Goal: Answer question/provide support: Share knowledge or assist other users

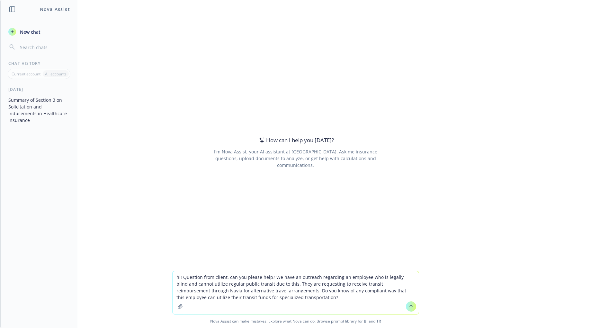
type textarea "hi! Question from client, can you please help? We have an outreach regarding an…"
click at [409, 307] on icon at bounding box center [411, 306] width 4 height 4
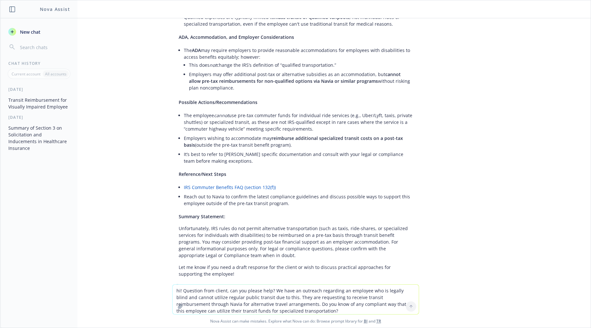
scroll to position [170, 0]
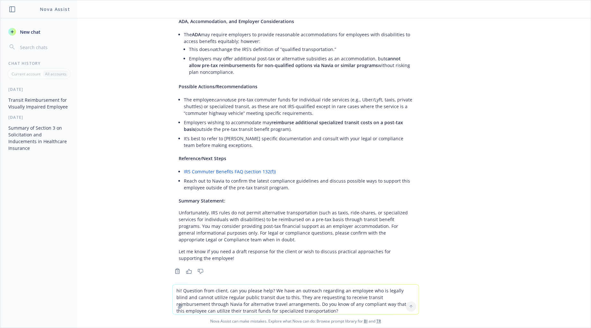
click at [216, 220] on p "Unfortunately, IRS rules do not permit alternative transportation (such as taxi…" at bounding box center [296, 226] width 234 height 34
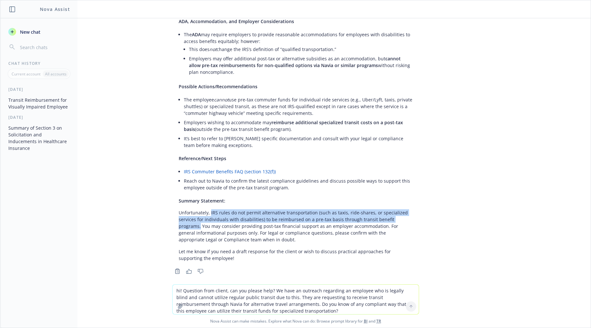
drag, startPoint x: 205, startPoint y: 206, endPoint x: 410, endPoint y: 215, distance: 204.8
click at [410, 215] on div "Certainly! Here’s a summarized guidance on this situation: Qualified Transporta…" at bounding box center [295, 82] width 247 height 364
copy p "IRS rules do not permit alternative transportation (such as taxis, ride-shares,…"
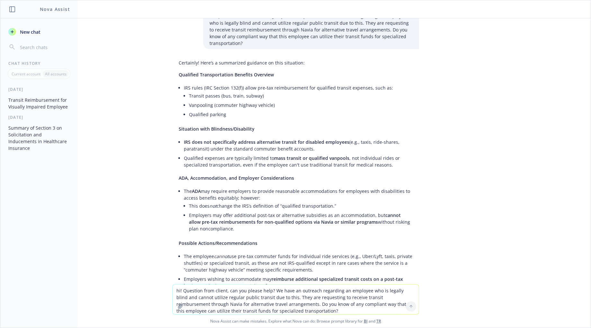
scroll to position [9, 0]
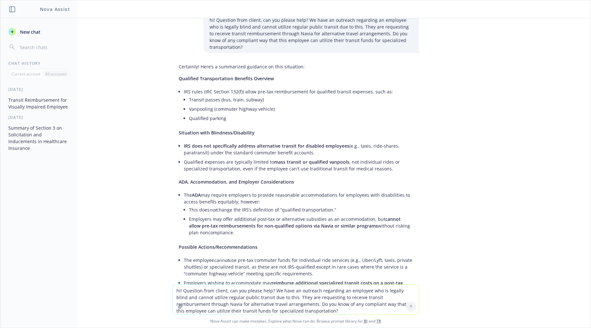
click at [258, 143] on span "IRS does not specifically address alternative transit for disabled employees" at bounding box center [266, 146] width 165 height 6
drag, startPoint x: 179, startPoint y: 139, endPoint x: 306, endPoint y: 144, distance: 127.6
click at [306, 144] on li "IRS does not specifically address alternative transit for disabled employees (e…" at bounding box center [298, 149] width 229 height 16
click at [264, 143] on span "IRS does not specifically address alternative transit for disabled employees" at bounding box center [266, 146] width 165 height 6
click at [184, 143] on span "IRS does not specifically address alternative transit for disabled employees" at bounding box center [266, 146] width 165 height 6
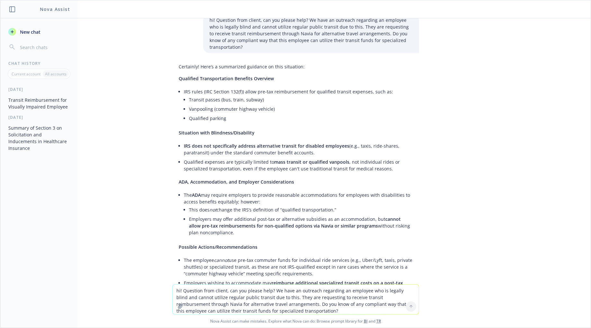
drag, startPoint x: 179, startPoint y: 139, endPoint x: 333, endPoint y: 145, distance: 153.7
click at [342, 145] on li "IRS does not specifically address alternative transit for disabled employees (e…" at bounding box center [298, 149] width 229 height 16
copy li "IRS does not specifically address alternative transit for disabled employees (e…"
click at [527, 174] on div "hi! Question from client, can you please help? We have an outreach regarding an…" at bounding box center [295, 151] width 590 height 266
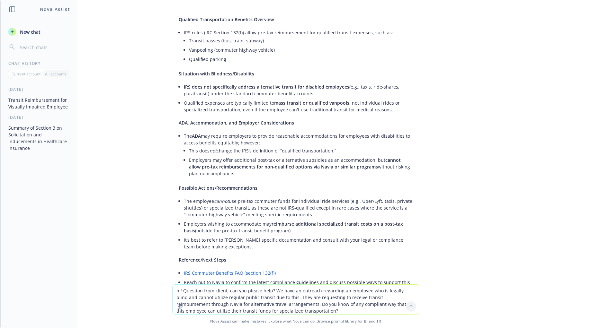
scroll to position [74, 0]
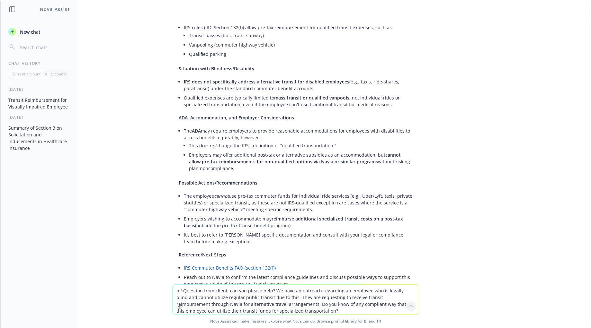
click at [289, 191] on li "The employee cannot use pre-tax commuter funds for individual ride services (e.…" at bounding box center [298, 202] width 229 height 23
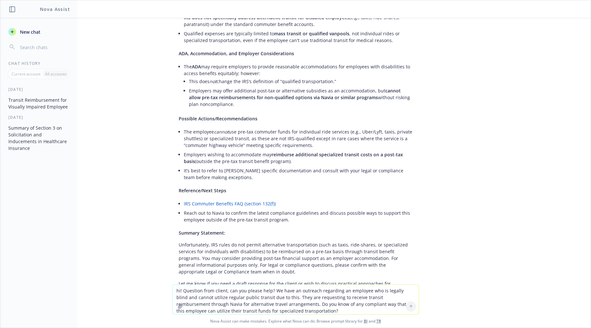
scroll to position [170, 0]
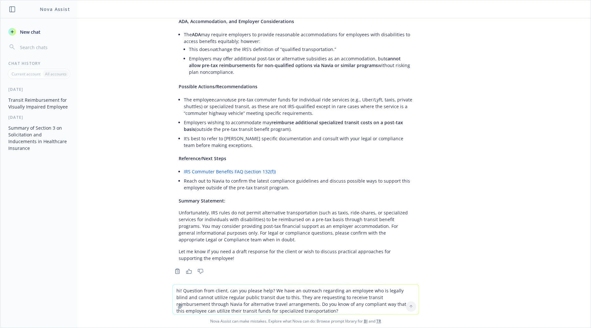
click at [243, 209] on p "Unfortunately, IRS rules do not permit alternative transportation (such as taxi…" at bounding box center [296, 226] width 234 height 34
drag, startPoint x: 174, startPoint y: 206, endPoint x: 207, endPoint y: 206, distance: 32.4
click at [207, 209] on p "Unfortunately, IRS rules do not permit alternative transportation (such as taxi…" at bounding box center [296, 226] width 234 height 34
click at [217, 209] on p "Unfortunately, IRS rules do not permit alternative transportation (such as taxi…" at bounding box center [296, 226] width 234 height 34
click at [209, 216] on p "Unfortunately, IRS rules do not permit alternative transportation (such as taxi…" at bounding box center [296, 226] width 234 height 34
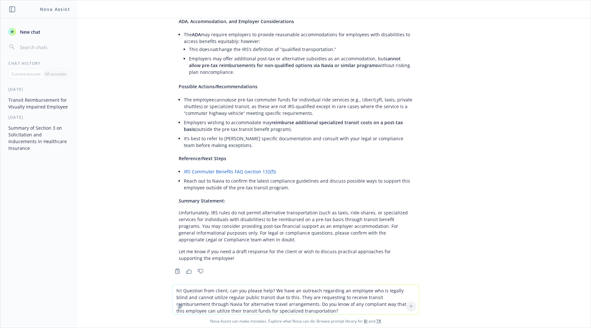
click at [197, 216] on p "Unfortunately, IRS rules do not permit alternative transportation (such as taxi…" at bounding box center [296, 226] width 234 height 34
drag, startPoint x: 186, startPoint y: 206, endPoint x: 212, endPoint y: 206, distance: 25.7
click at [212, 206] on div "Certainly! Here’s a summarized guidance on this situation: Qualified Transporta…" at bounding box center [295, 82] width 247 height 364
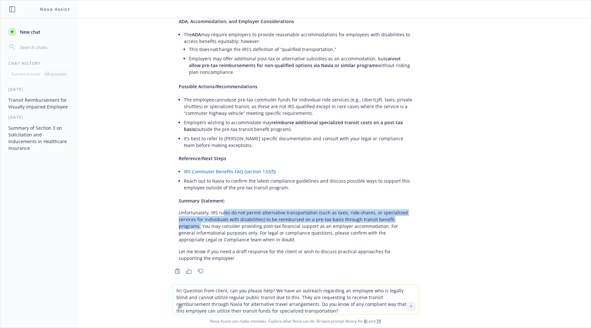
drag, startPoint x: 232, startPoint y: 209, endPoint x: 416, endPoint y: 213, distance: 184.1
click at [416, 213] on div "Certainly! Here’s a summarized guidance on this situation: Qualified Transporta…" at bounding box center [295, 88] width 257 height 376
copy p "les do not permit alternative transportation (such as taxis, ride-shares, or sp…"
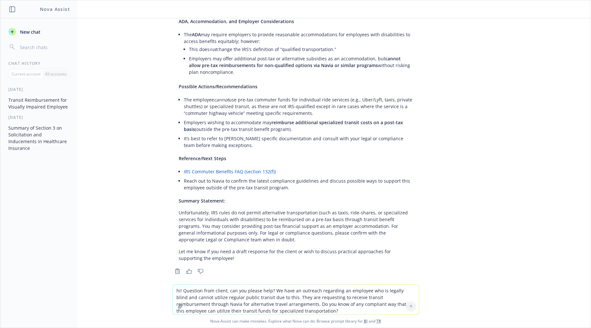
click at [500, 65] on div "hi! Question from client, can you please help? We have an outreach regarding an…" at bounding box center [295, 151] width 590 height 266
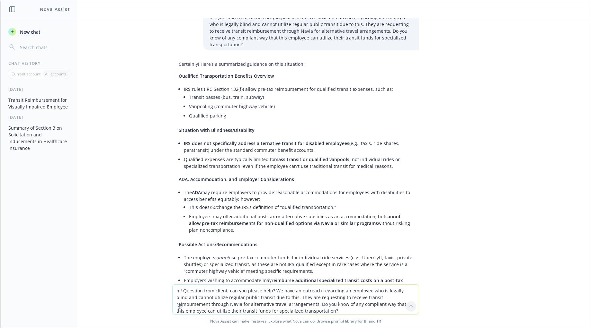
scroll to position [9, 0]
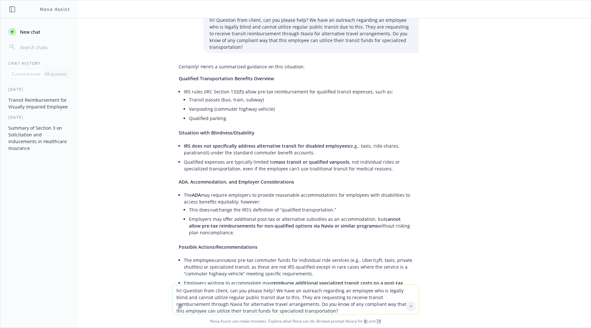
click at [478, 187] on div "hi! Question from client, can you please help? We have an outreach regarding an…" at bounding box center [295, 151] width 590 height 266
click at [492, 160] on div "hi! Question from client, can you please help? We have an outreach regarding an…" at bounding box center [295, 151] width 590 height 266
click at [480, 172] on div "hi! Question from client, can you please help? We have an outreach regarding an…" at bounding box center [295, 151] width 590 height 266
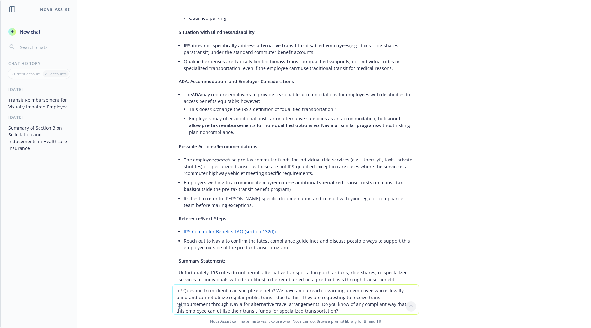
scroll to position [41, 0]
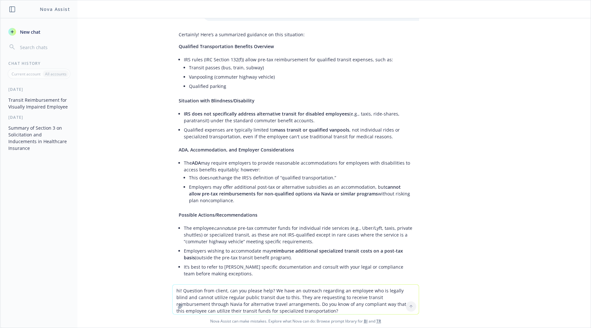
drag, startPoint x: 506, startPoint y: 66, endPoint x: 456, endPoint y: 46, distance: 54.0
click at [506, 66] on div "hi! Question from client, can you please help? We have an outreach regarding an…" at bounding box center [295, 151] width 590 height 266
click at [184, 55] on li "IRS rules (IRC Section 132(f)) allow pre-tax reimbursement for qualified transi…" at bounding box center [298, 73] width 229 height 37
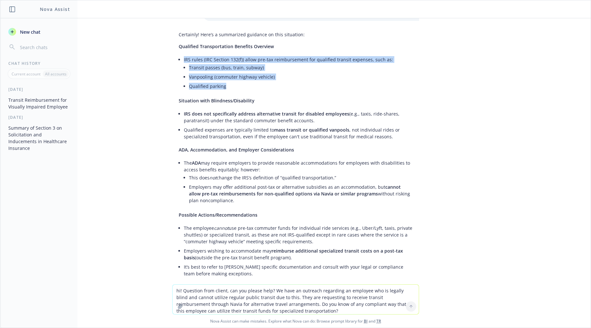
drag, startPoint x: 177, startPoint y: 52, endPoint x: 261, endPoint y: 80, distance: 88.6
click at [261, 80] on div "Certainly! Here’s a summarized guidance on this situation: Qualified Transporta…" at bounding box center [295, 211] width 247 height 364
